Goal: Task Accomplishment & Management: Manage account settings

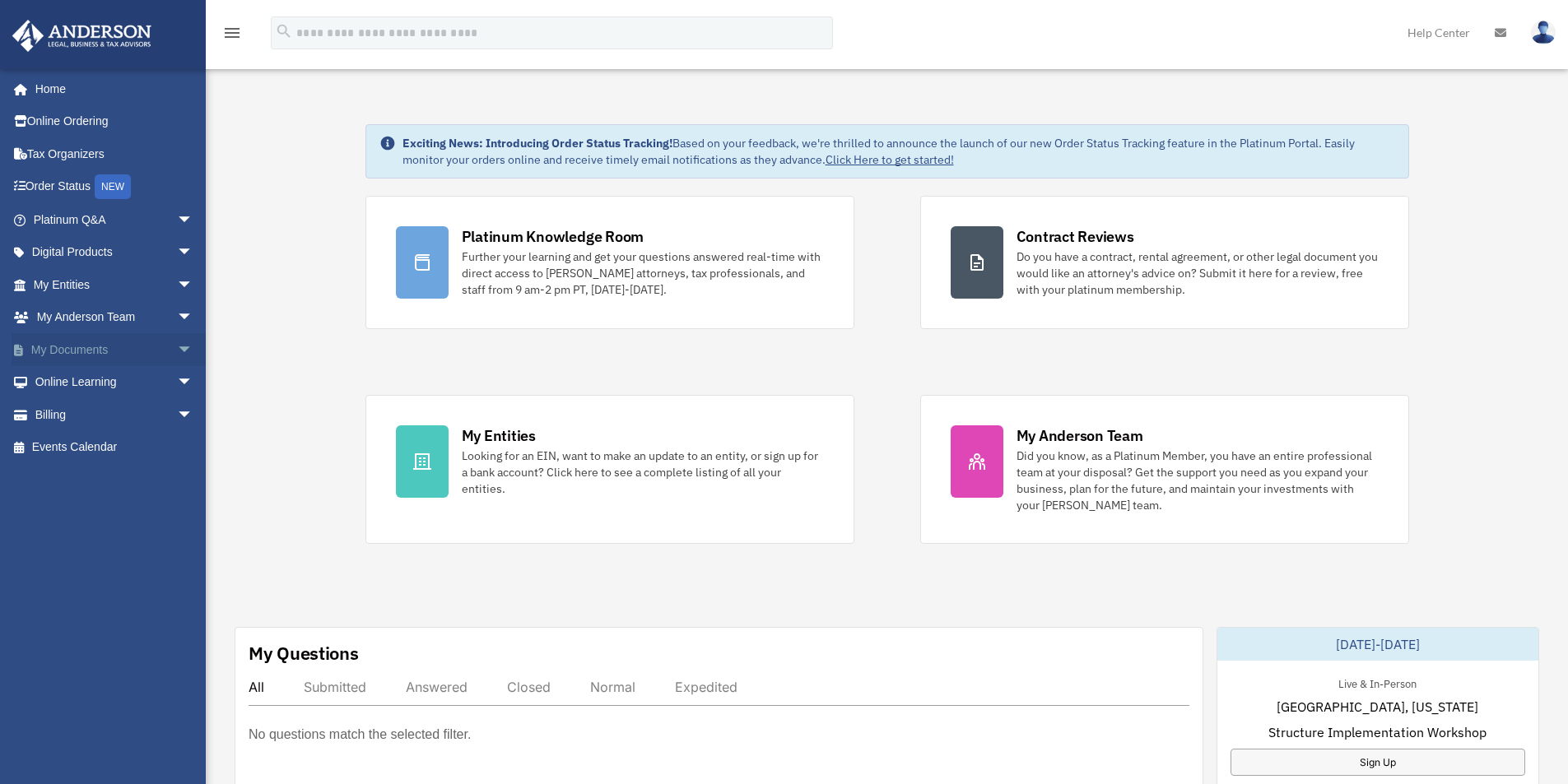
click at [177, 347] on span "arrow_drop_down" at bounding box center [193, 349] width 33 height 33
click at [83, 380] on link "Box" at bounding box center [120, 383] width 195 height 33
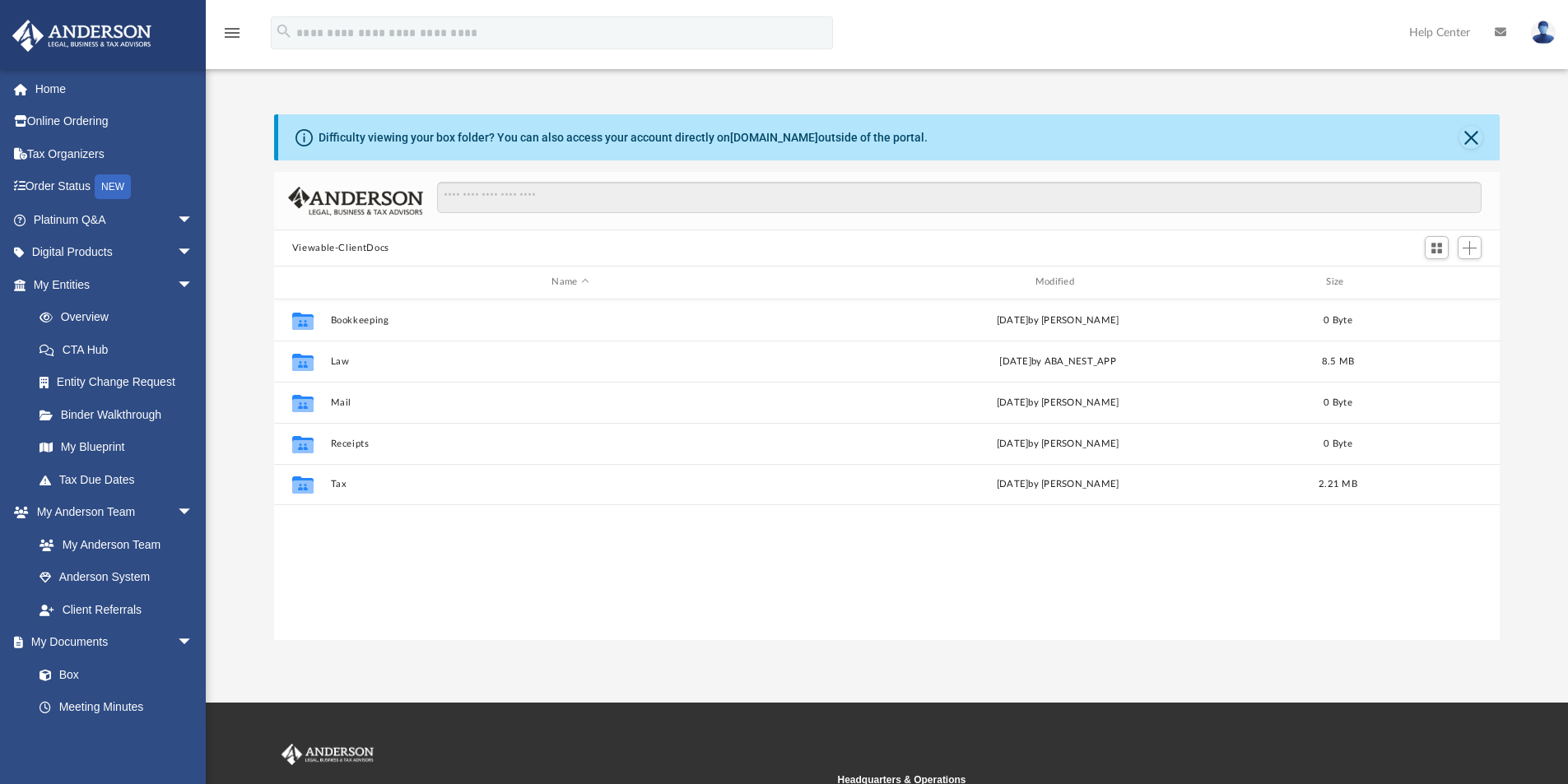
scroll to position [362, 1213]
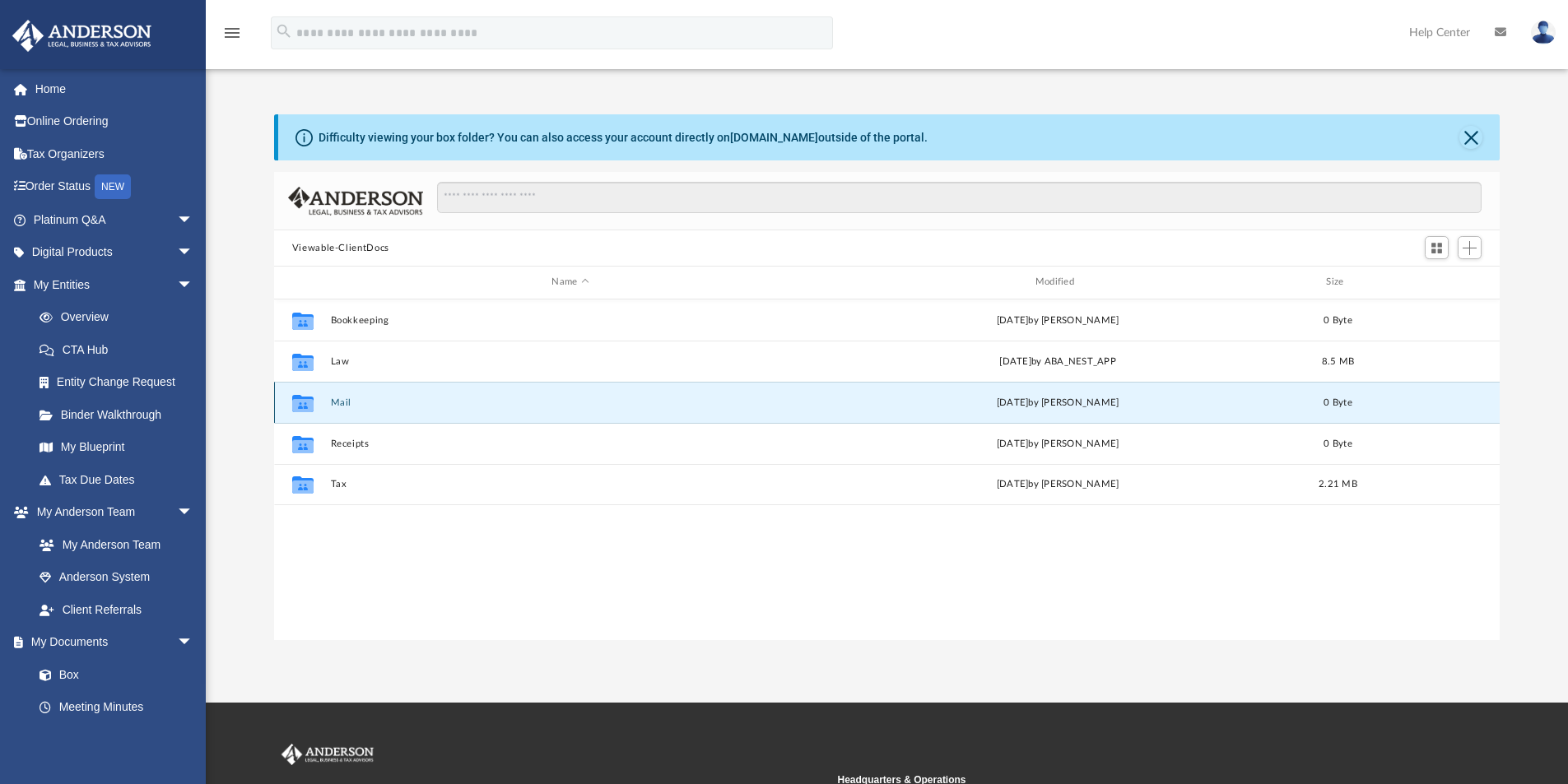
click at [343, 400] on button "Mail" at bounding box center [570, 402] width 480 height 11
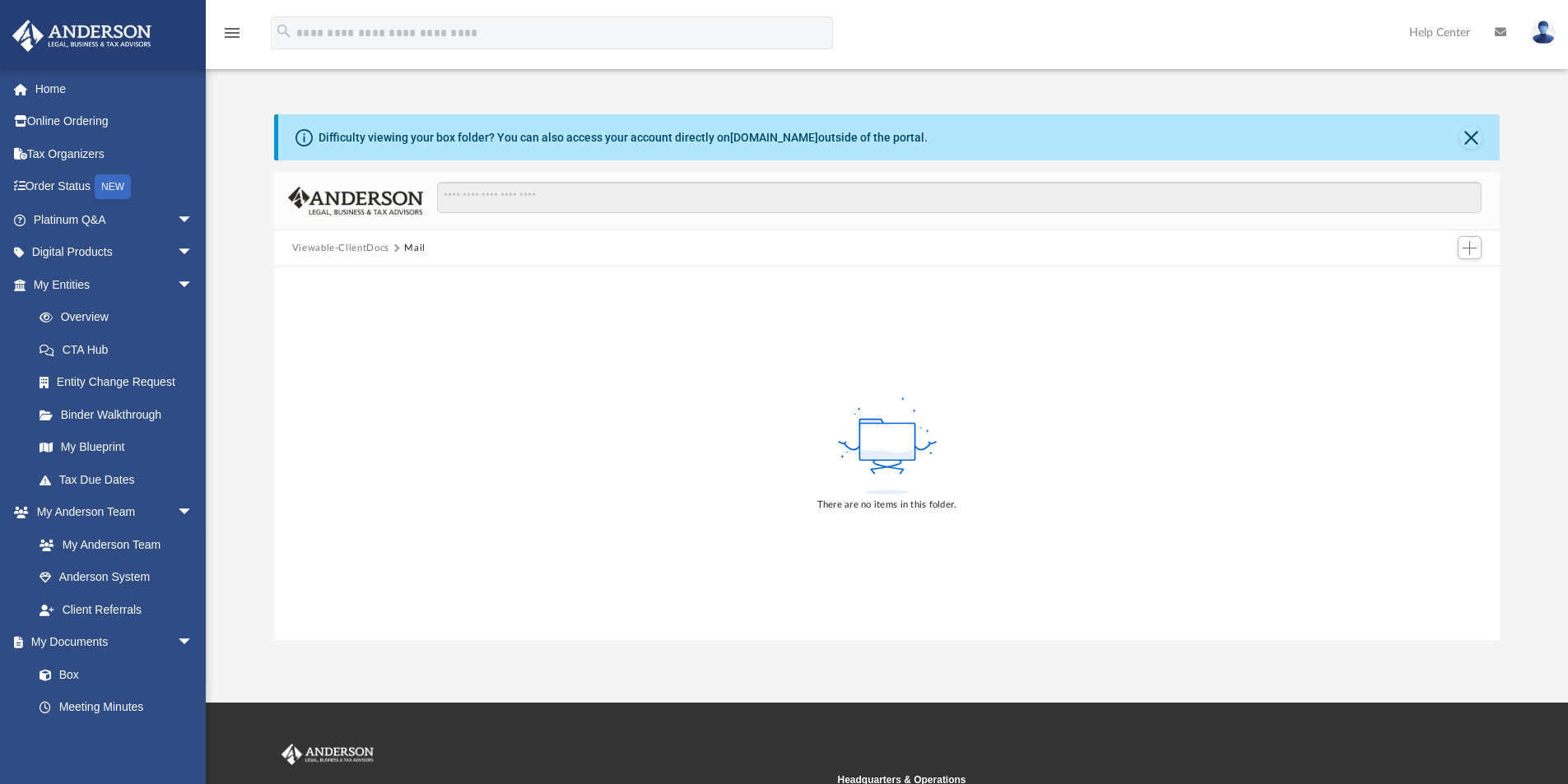
drag, startPoint x: 601, startPoint y: 503, endPoint x: 620, endPoint y: 424, distance: 81.3
click at [612, 471] on div "There are no items in this folder." at bounding box center [887, 453] width 1226 height 373
drag, startPoint x: 620, startPoint y: 424, endPoint x: 617, endPoint y: 503, distance: 79.1
click at [620, 425] on div "There are no items in this folder." at bounding box center [887, 453] width 1226 height 373
click at [614, 522] on div "There are no items in this folder." at bounding box center [887, 453] width 1226 height 373
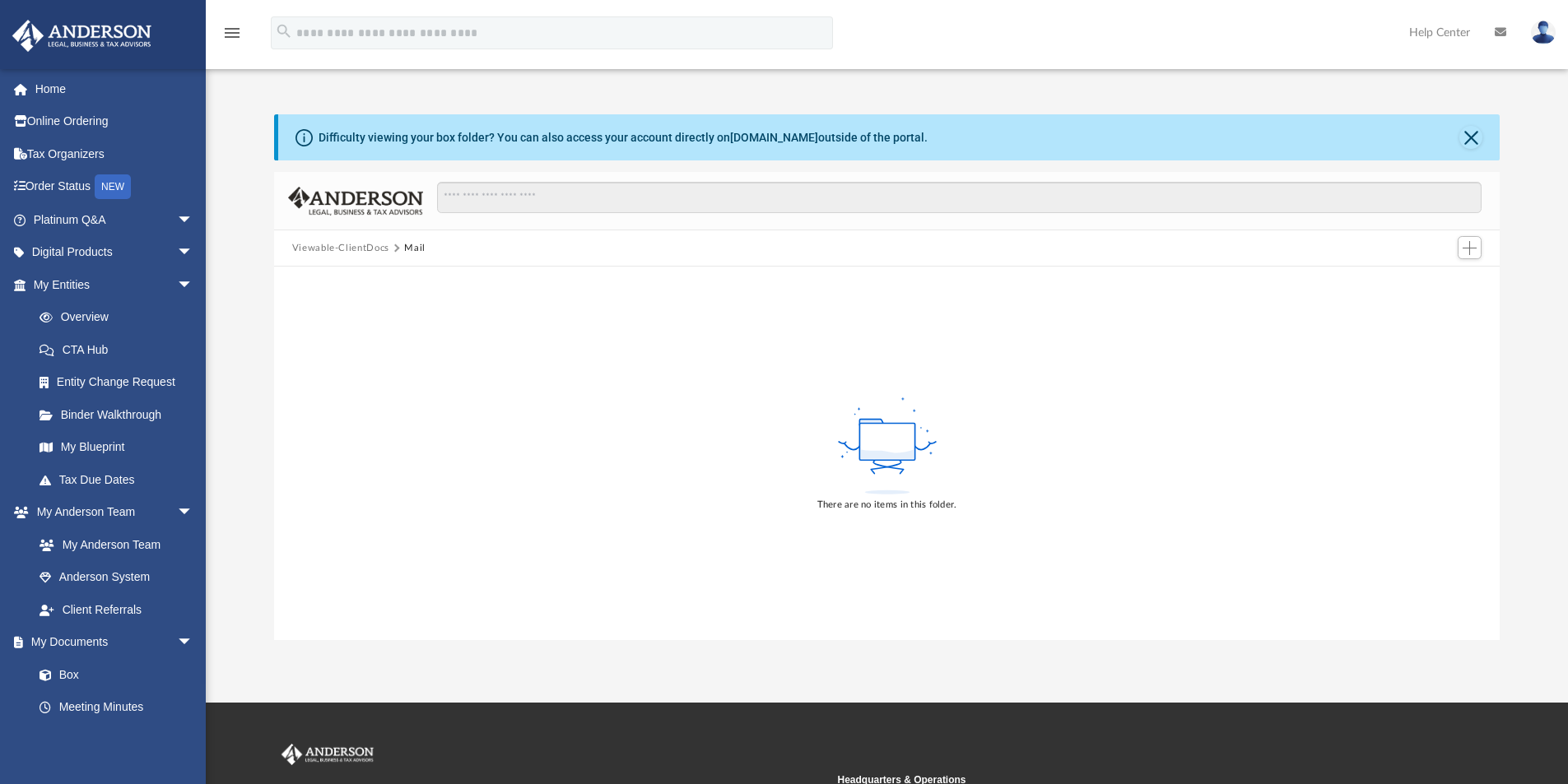
click at [637, 400] on div "There are no items in this folder." at bounding box center [887, 453] width 1226 height 373
click at [350, 244] on button "Viewable-ClientDocs" at bounding box center [341, 248] width 97 height 15
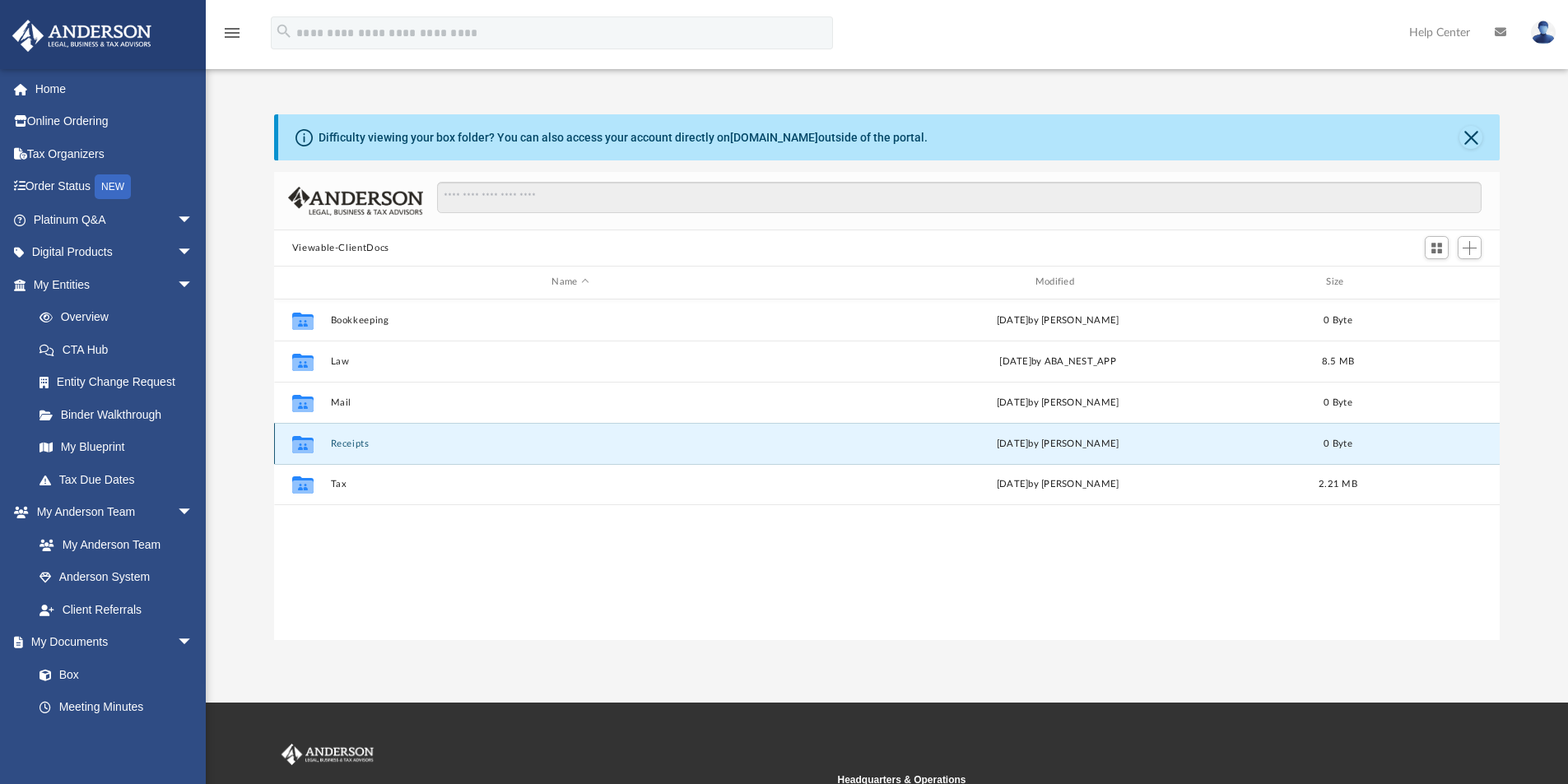
click at [361, 439] on button "Receipts" at bounding box center [570, 443] width 480 height 11
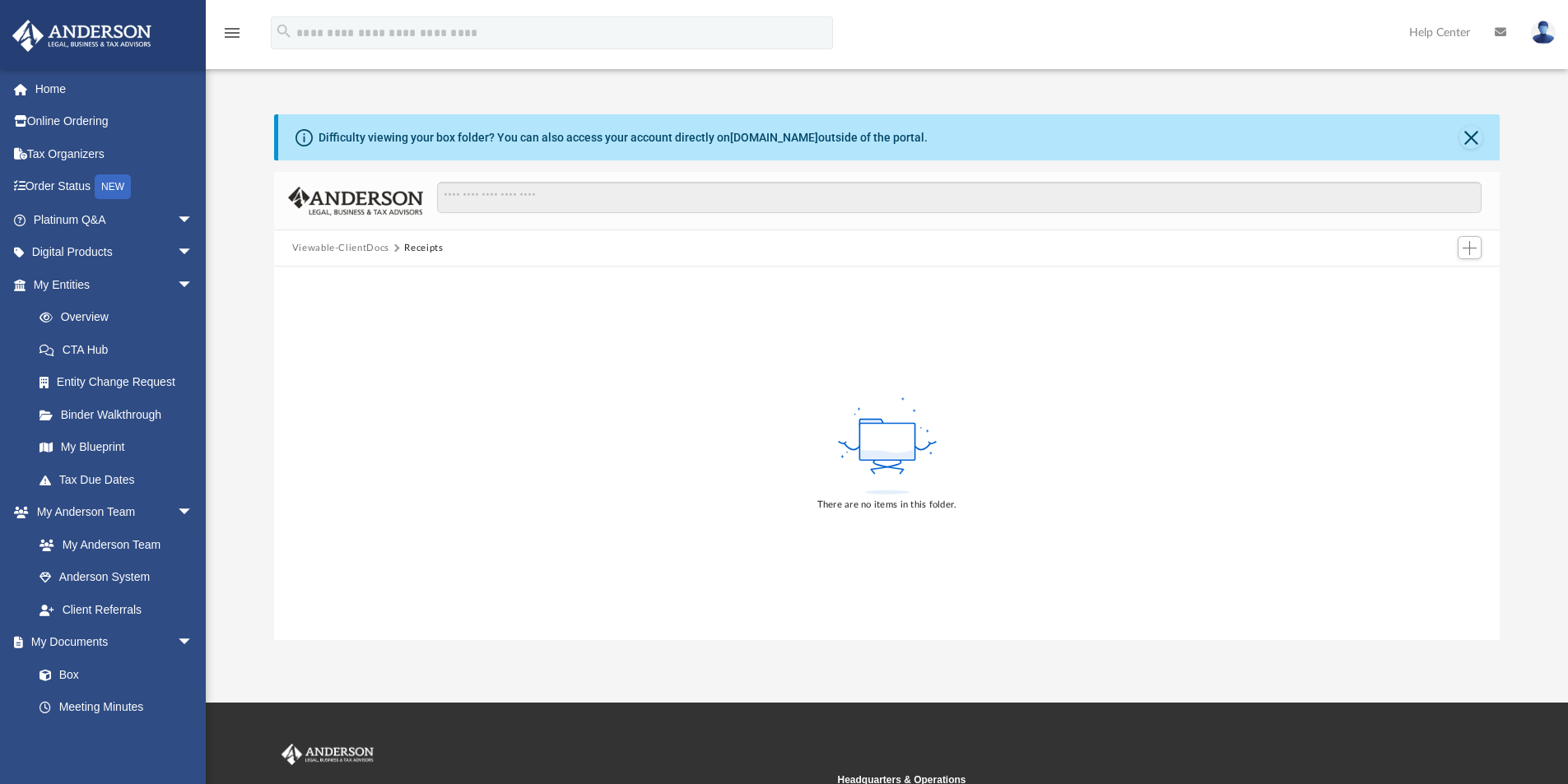
click at [337, 242] on button "Viewable-ClientDocs" at bounding box center [341, 248] width 97 height 15
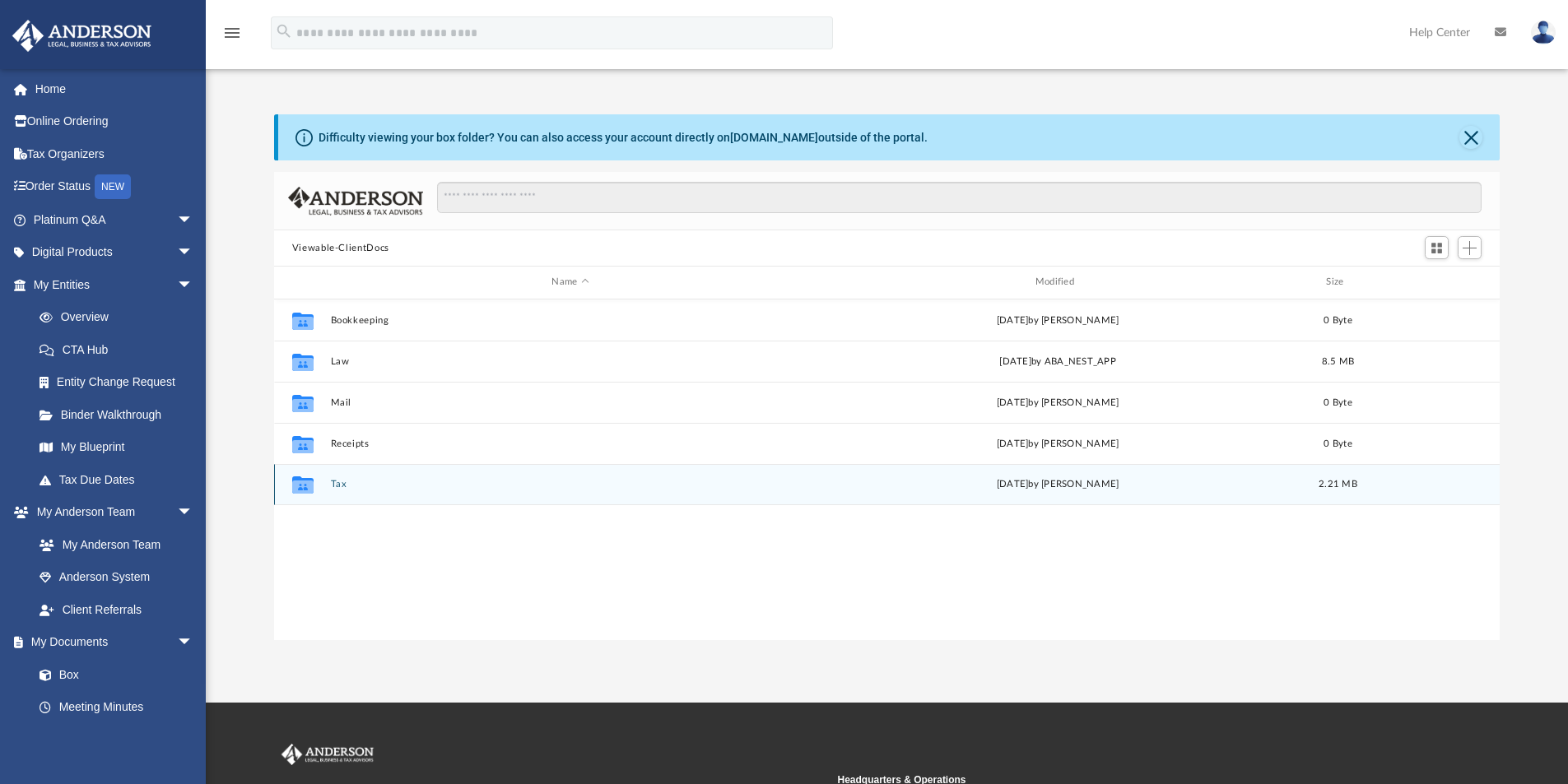
click at [340, 479] on button "Tax" at bounding box center [570, 484] width 480 height 11
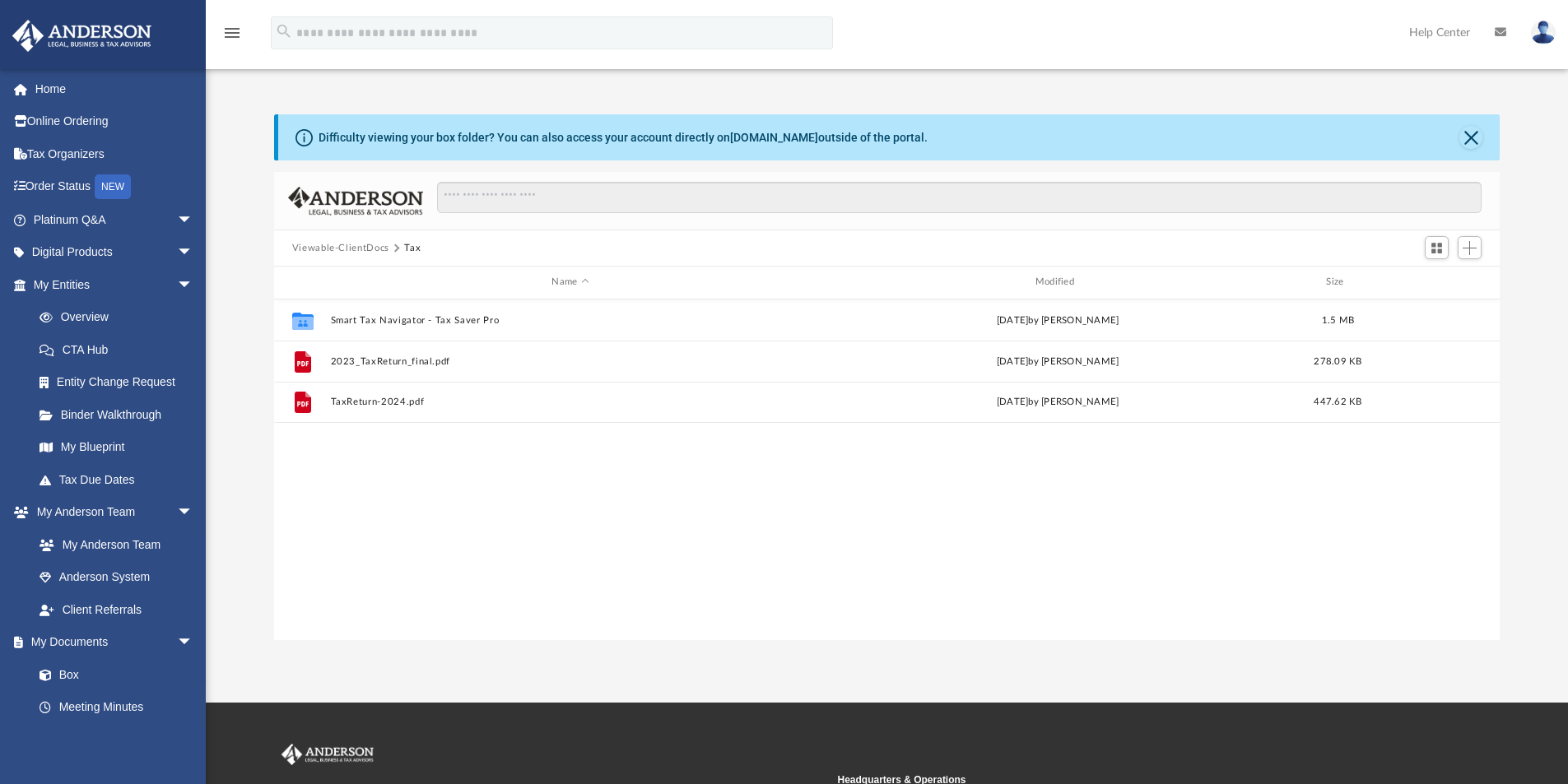
click at [350, 243] on button "Viewable-ClientDocs" at bounding box center [341, 248] width 97 height 15
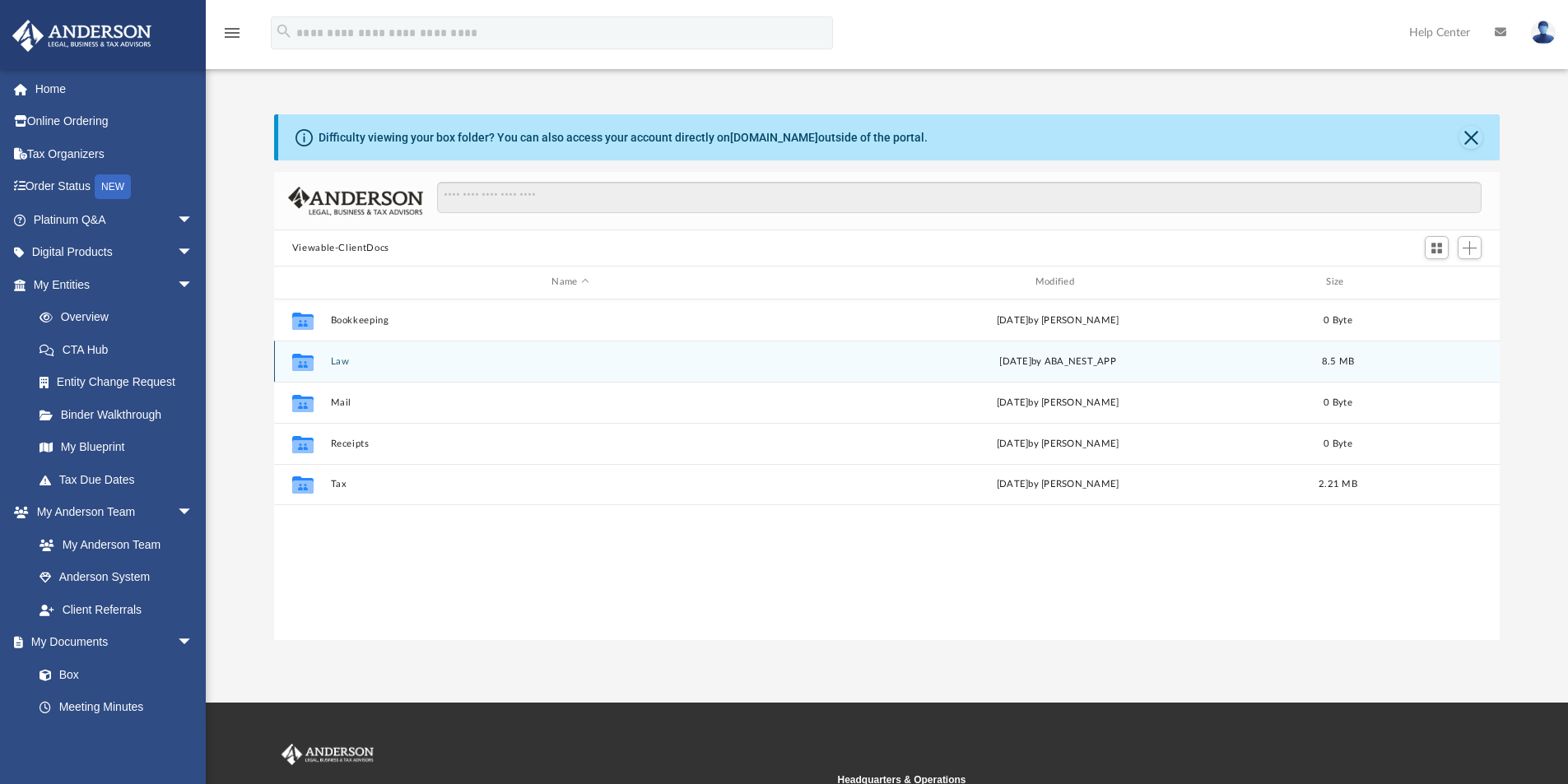
click at [344, 366] on button "Law" at bounding box center [570, 361] width 480 height 11
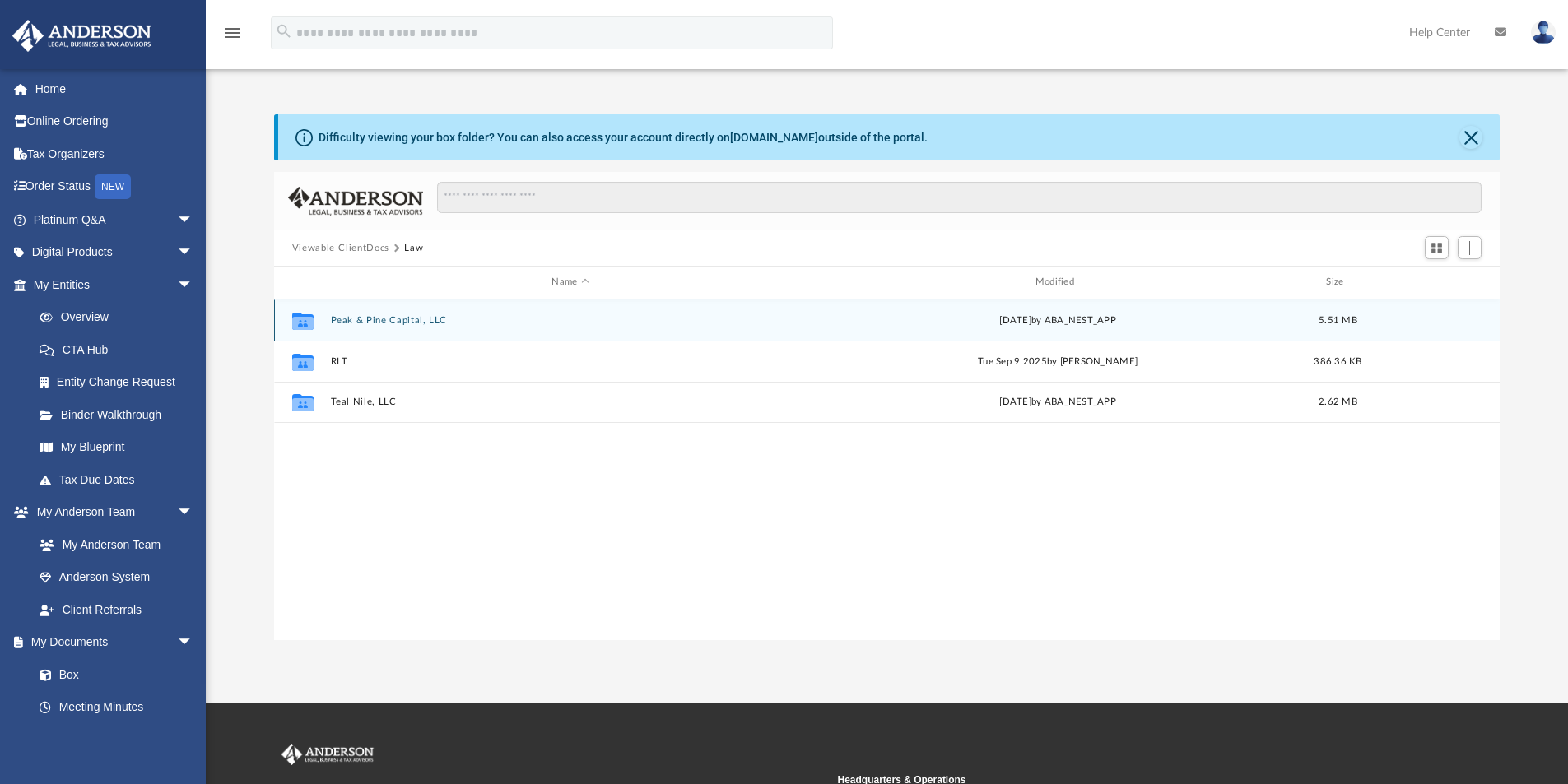
click at [403, 315] on button "Peak & Pine Capital, LLC" at bounding box center [570, 320] width 480 height 11
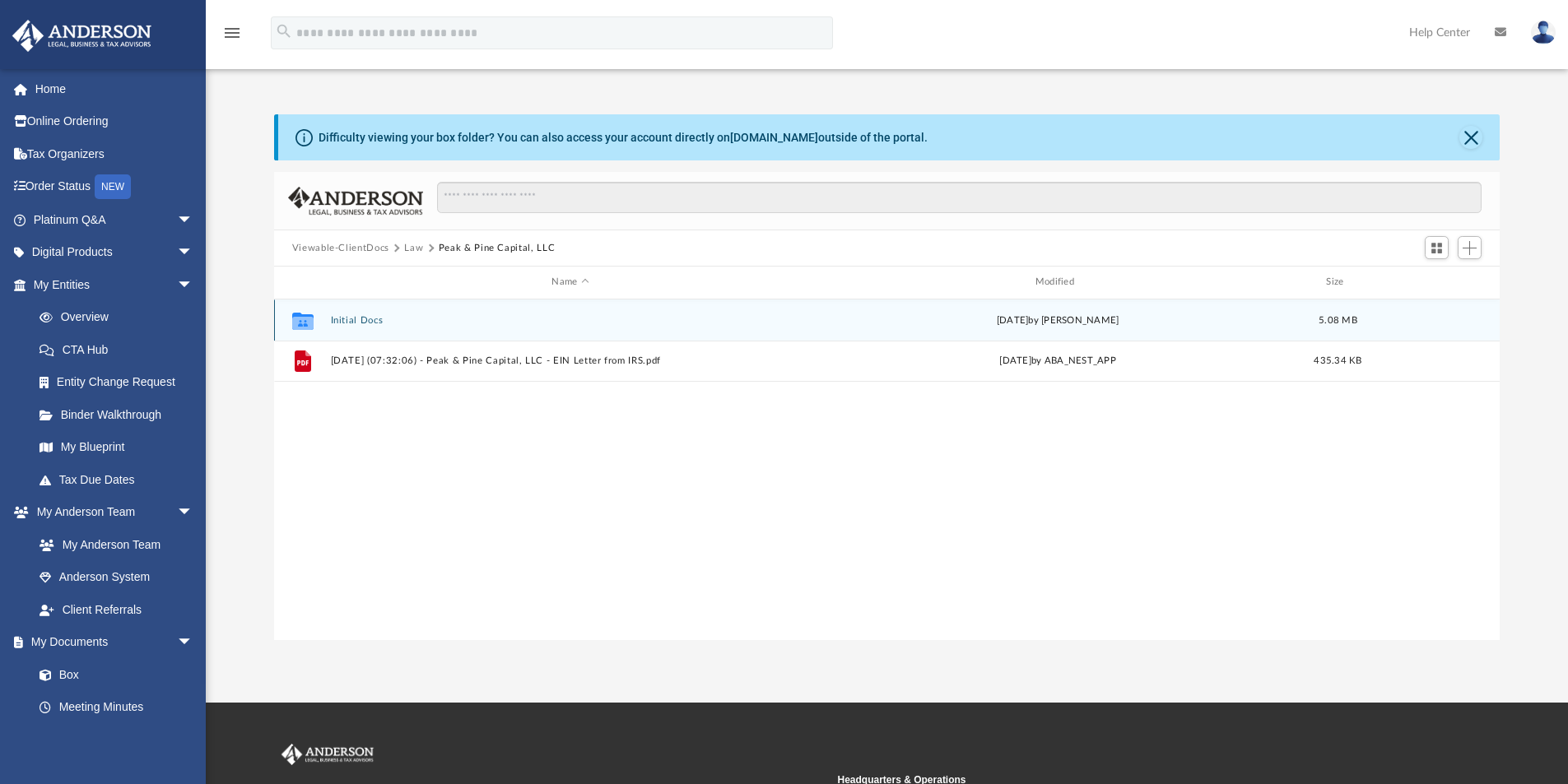
click at [372, 316] on button "Initial Docs" at bounding box center [570, 320] width 480 height 11
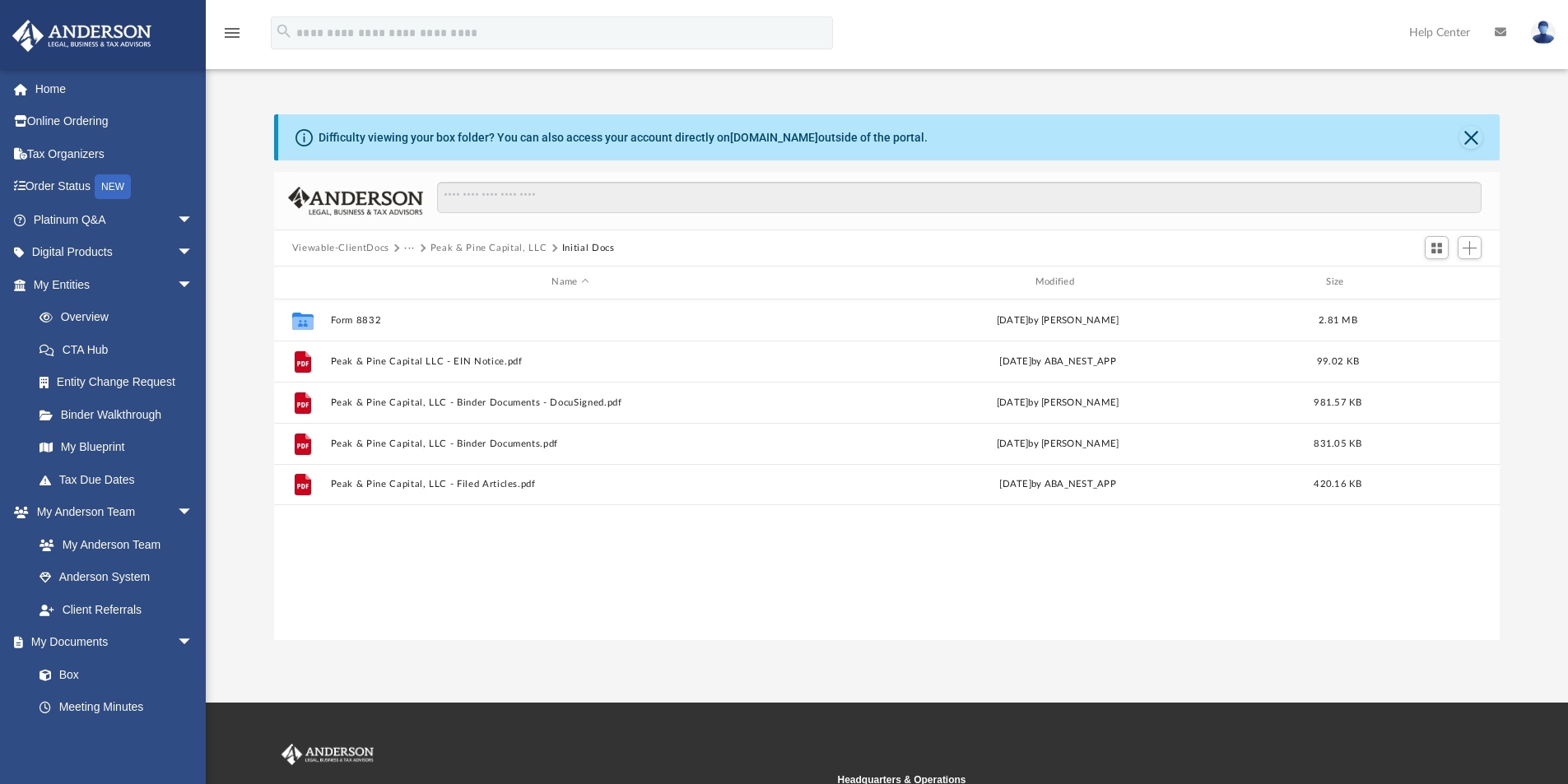
click at [463, 247] on button "Peak & Pine Capital, LLC" at bounding box center [489, 248] width 117 height 15
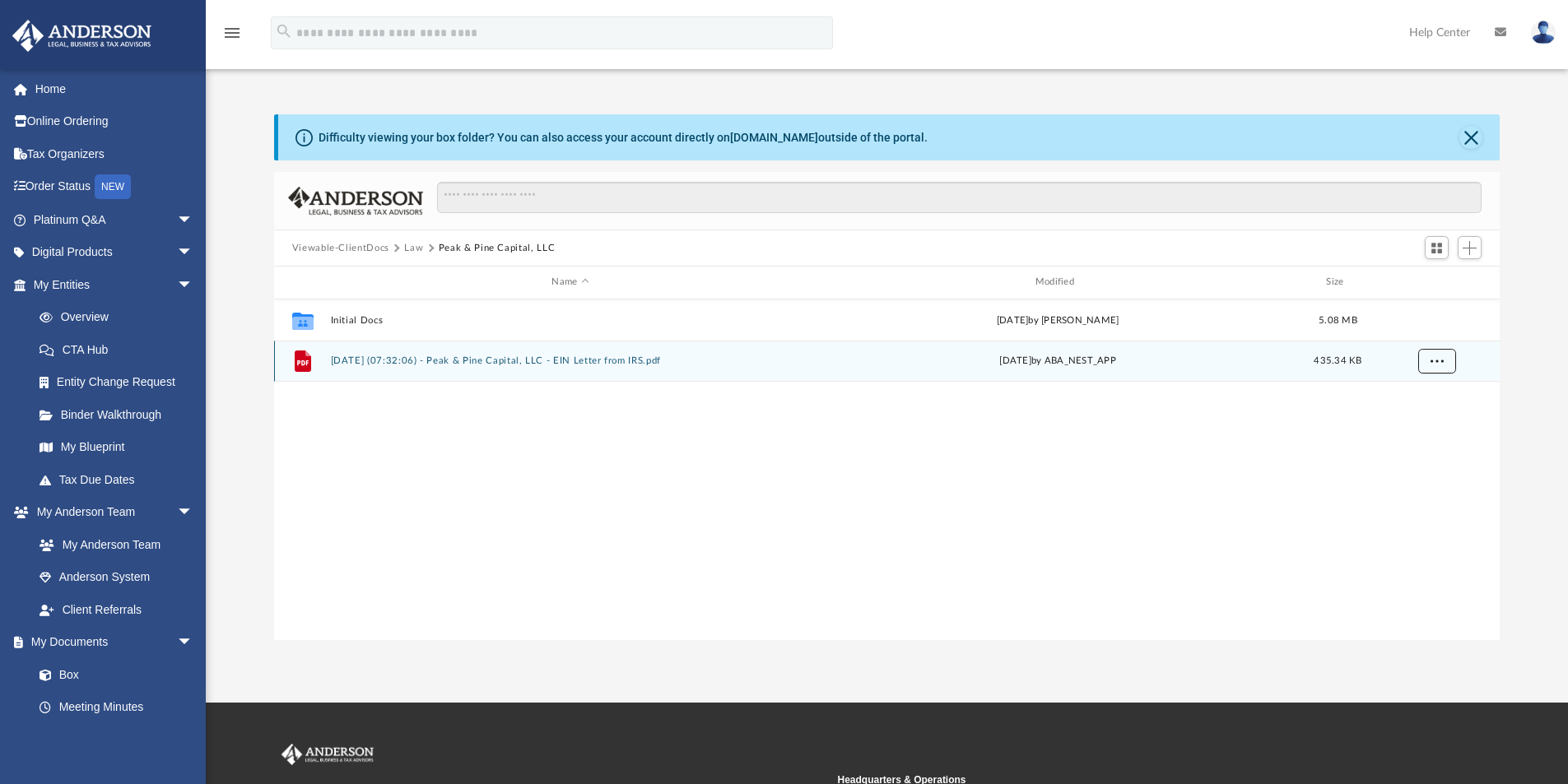
click at [1438, 355] on button "More options" at bounding box center [1436, 360] width 38 height 25
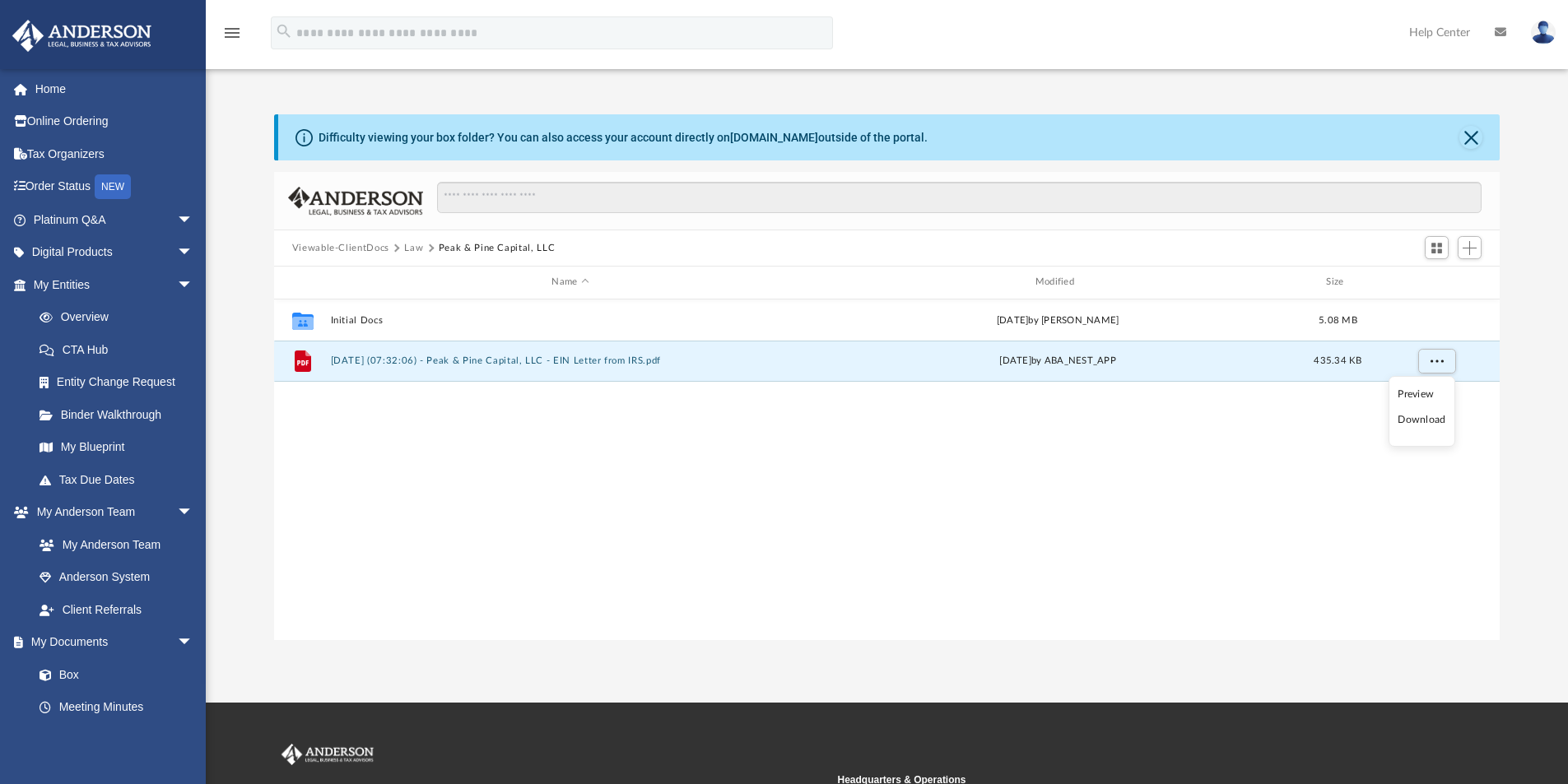
click at [1413, 418] on li "Download" at bounding box center [1421, 420] width 48 height 17
click at [112, 448] on link "My Blueprint" at bounding box center [120, 448] width 195 height 33
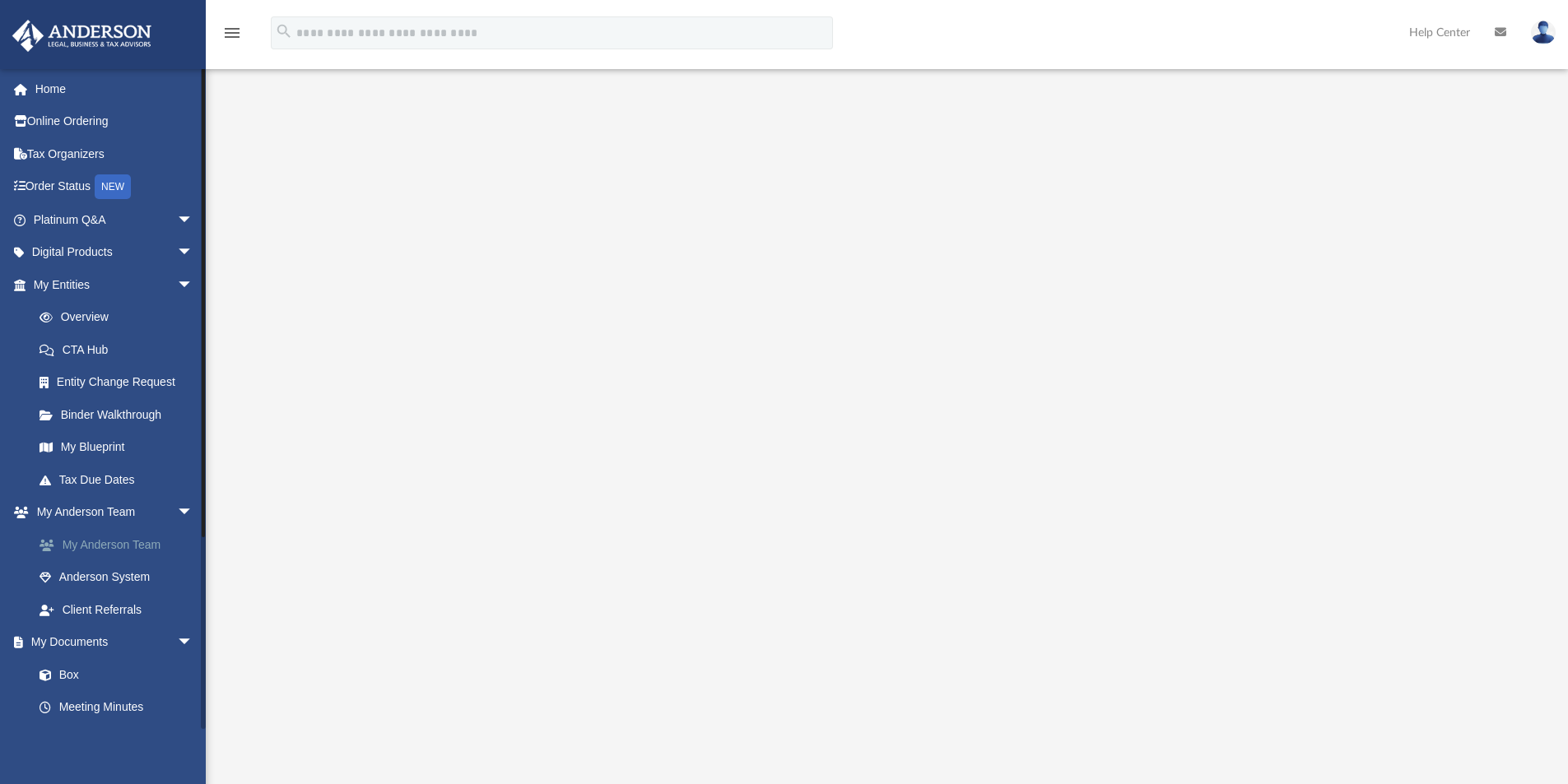
click at [150, 542] on link "My Anderson Team" at bounding box center [120, 544] width 195 height 33
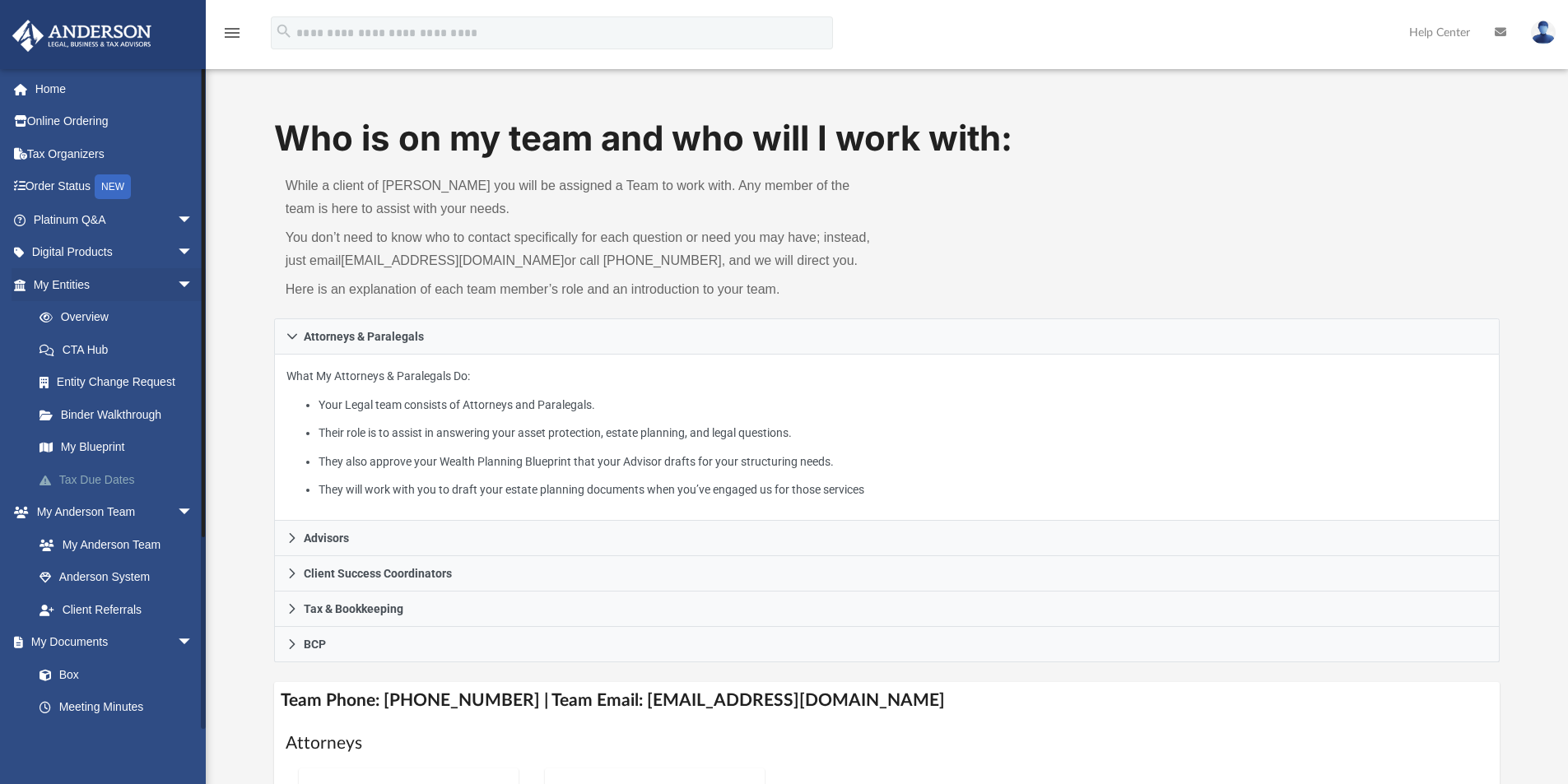
click at [119, 480] on link "Tax Due Dates" at bounding box center [120, 479] width 195 height 33
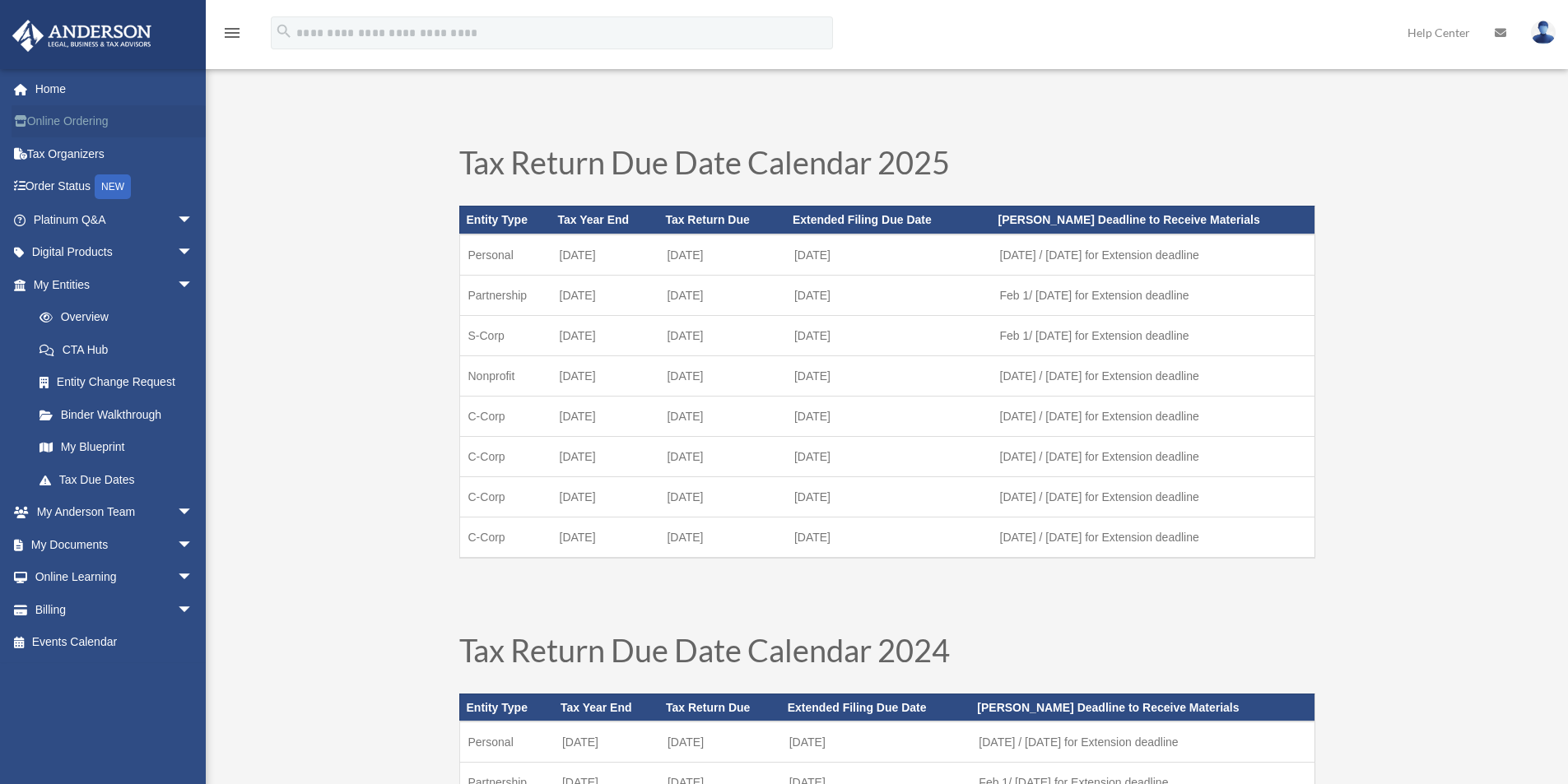
click at [103, 118] on link "Online Ordering" at bounding box center [115, 121] width 207 height 33
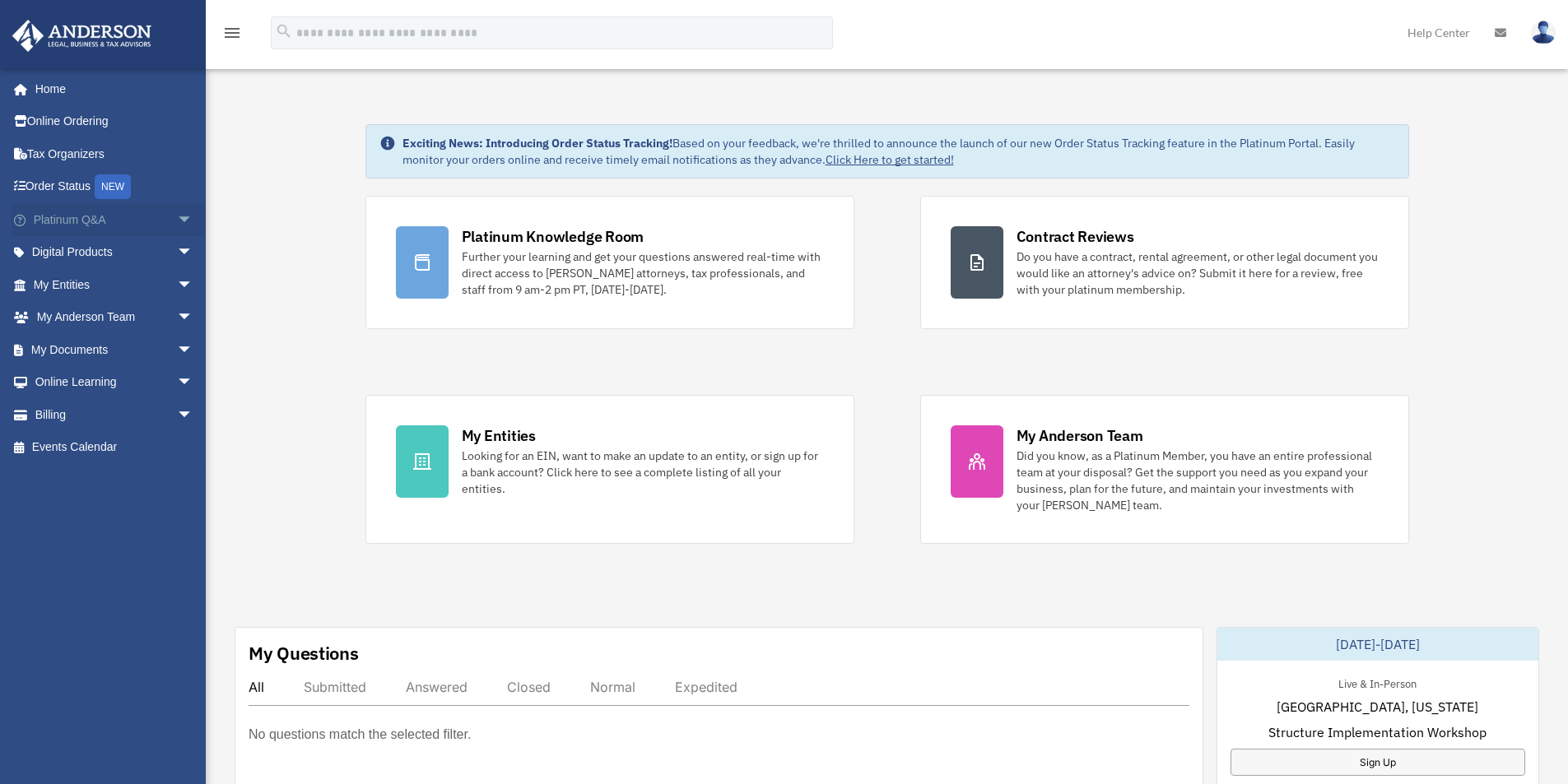
click at [177, 213] on span "arrow_drop_down" at bounding box center [193, 219] width 33 height 33
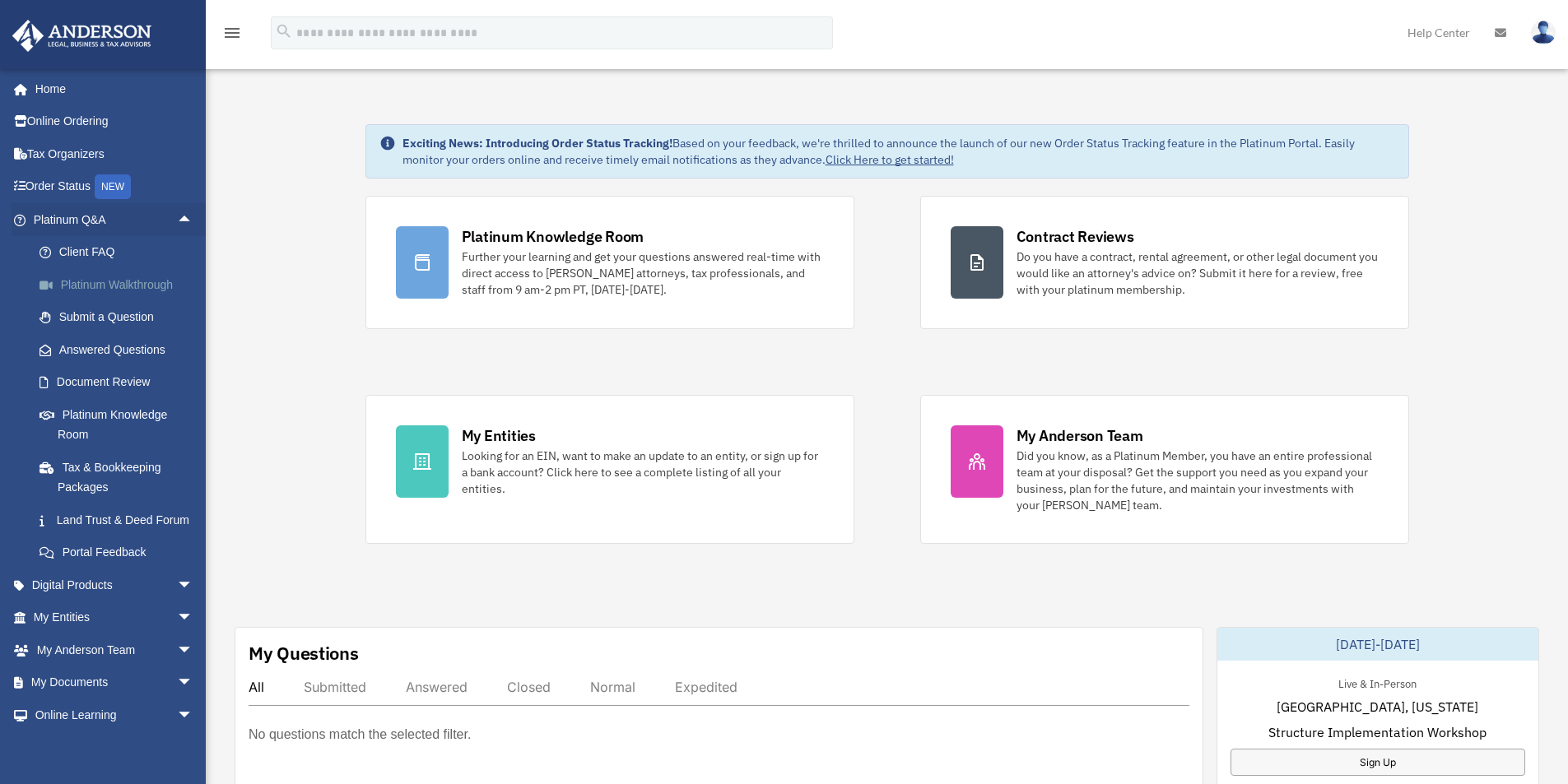
click at [129, 278] on link "Platinum Walkthrough" at bounding box center [120, 284] width 195 height 33
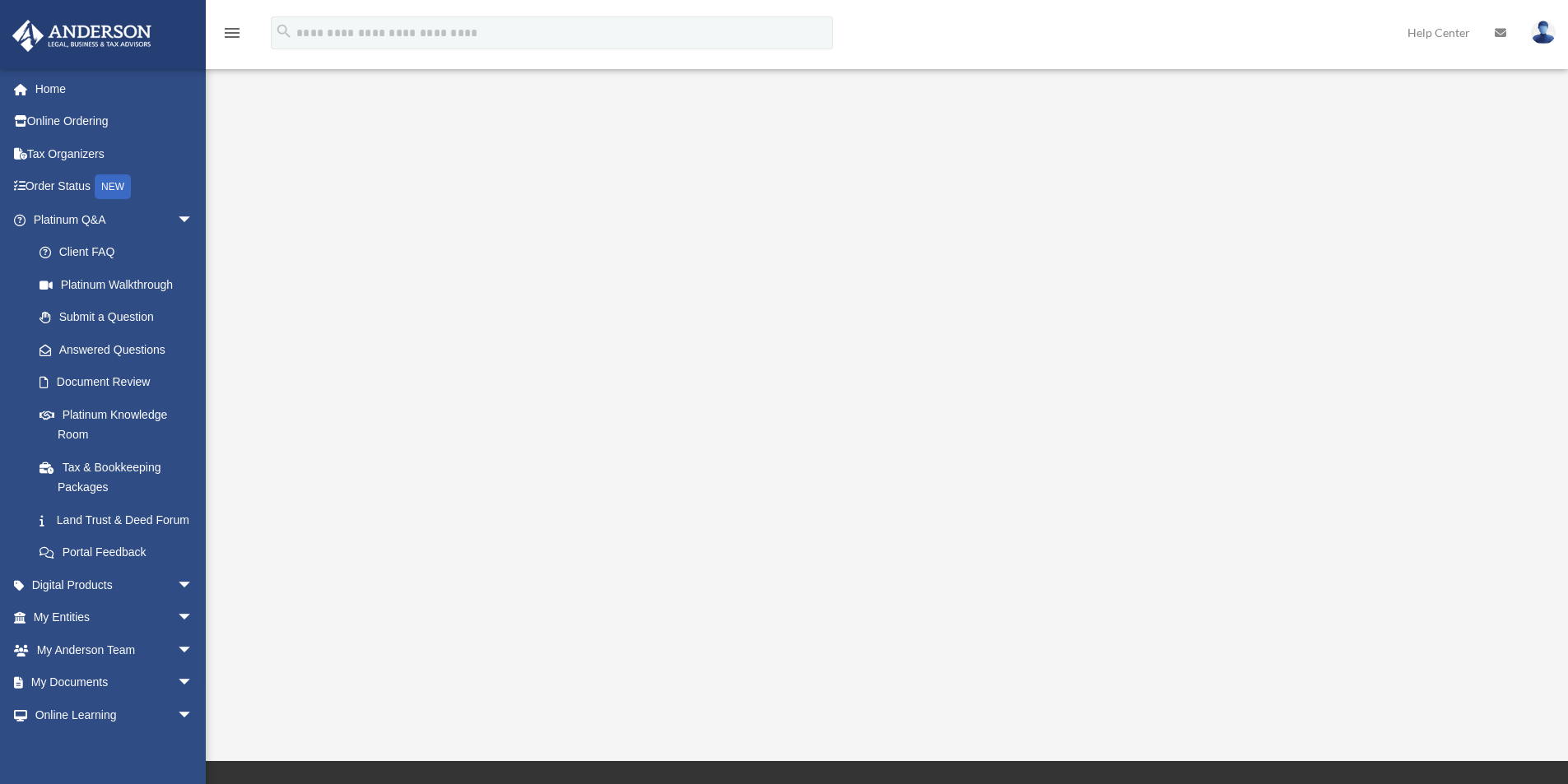
click at [1554, 36] on img at bounding box center [1543, 32] width 25 height 24
click at [1253, 151] on link "Logout" at bounding box center [1296, 143] width 165 height 33
